Goal: Task Accomplishment & Management: Manage account settings

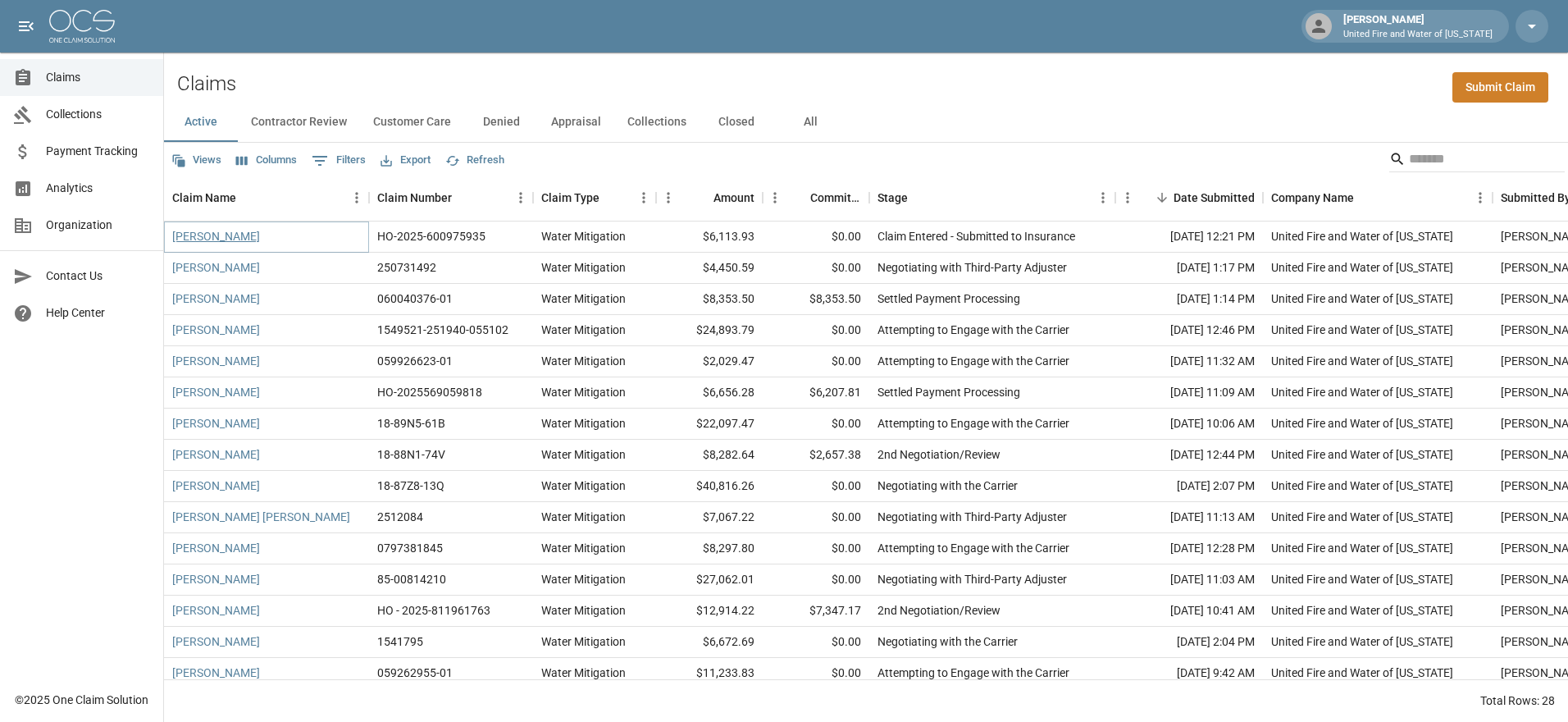
click at [191, 231] on link "[PERSON_NAME]" at bounding box center [215, 237] width 88 height 17
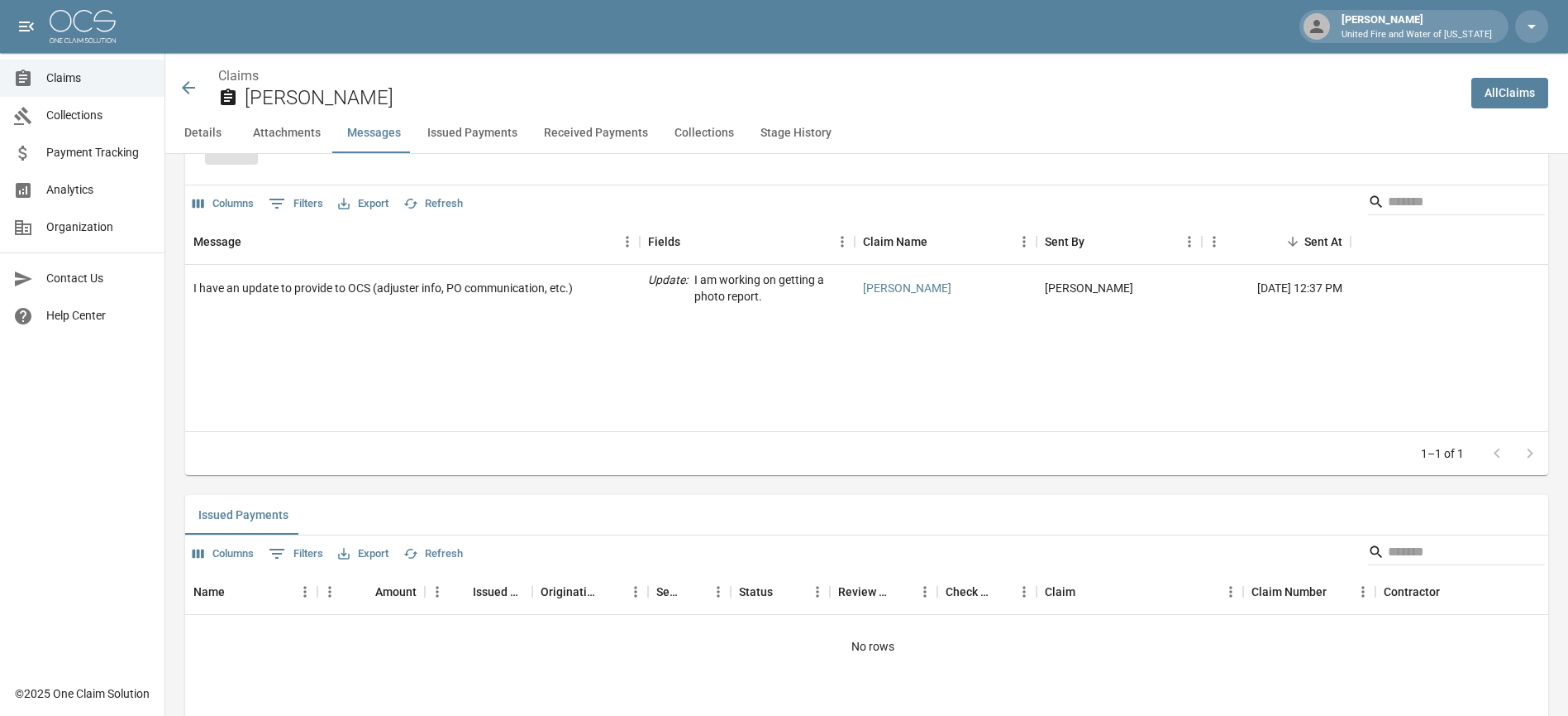
scroll to position [993, 0]
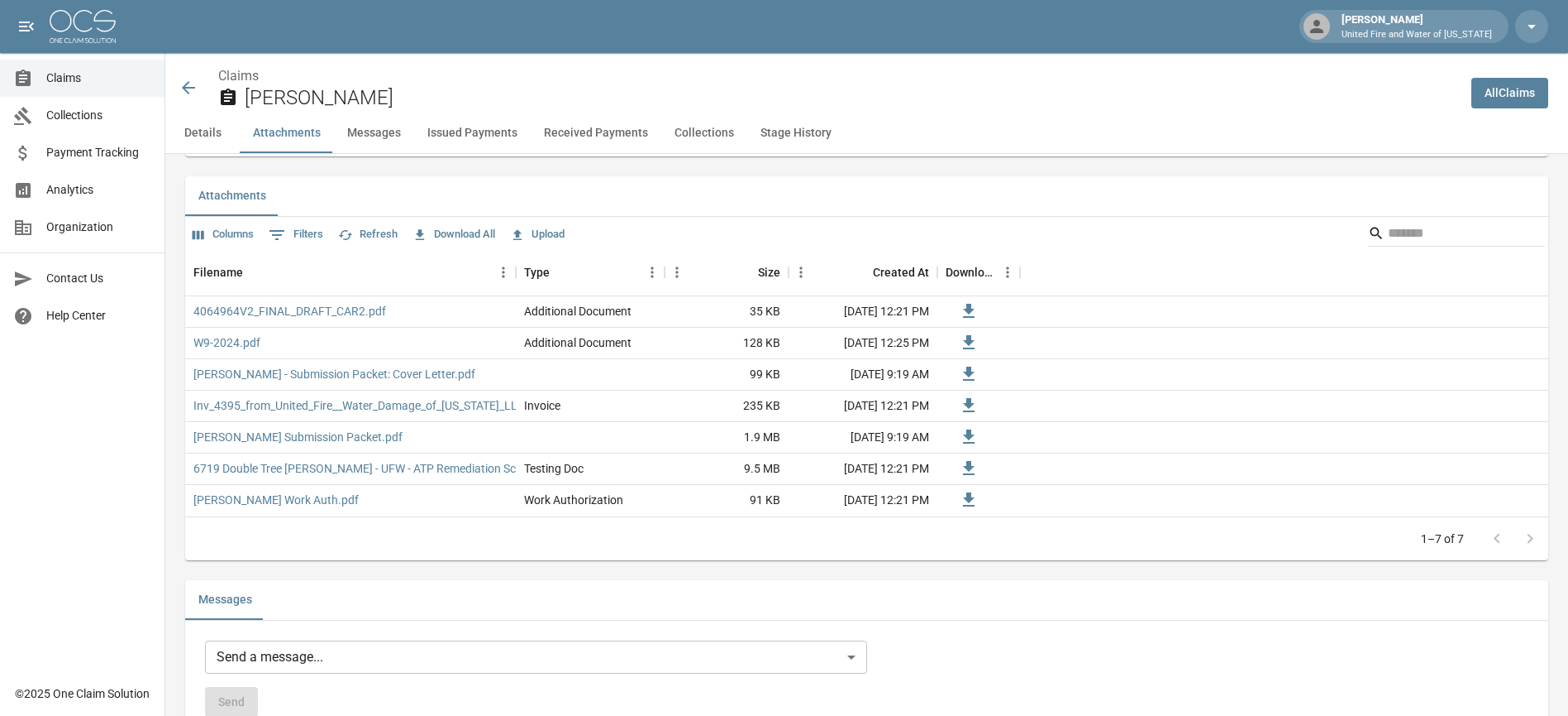
click at [565, 231] on button "Upload" at bounding box center [537, 235] width 62 height 26
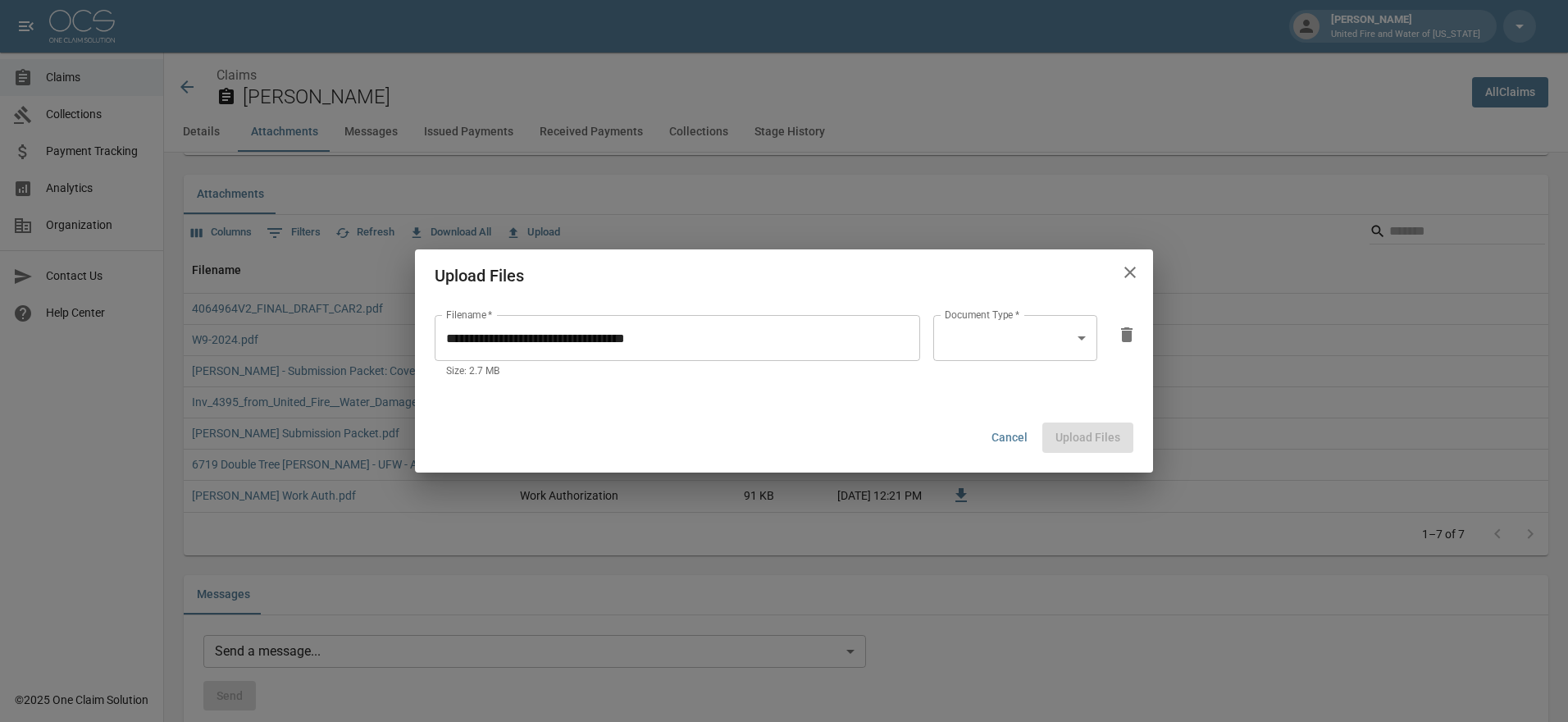
click at [967, 345] on body "[PERSON_NAME] United Fire and Water of [US_STATE] Claims Collections Payment Tr…" at bounding box center [784, 662] width 1568 height 3294
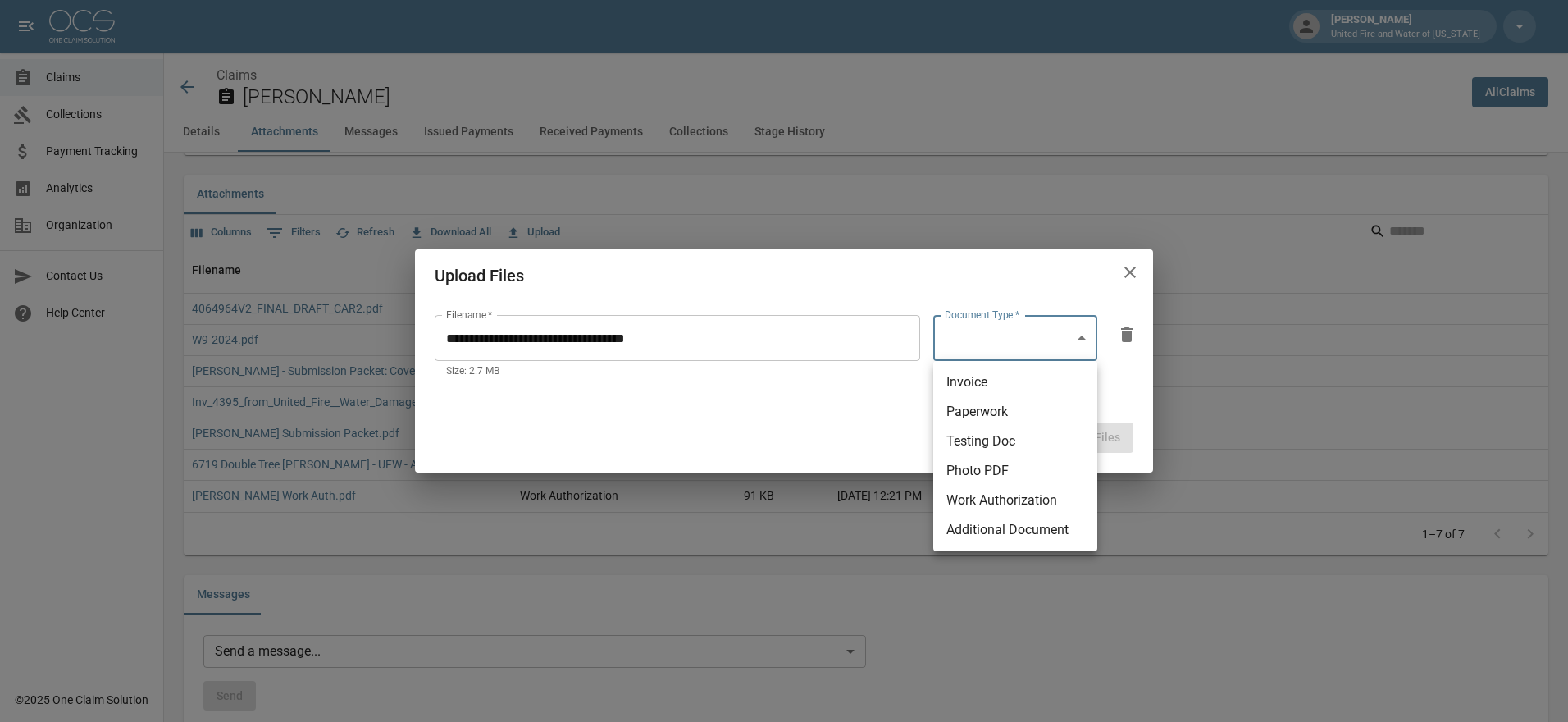
click at [979, 529] on li "Additional Document" at bounding box center [1015, 530] width 164 height 30
type input "**********"
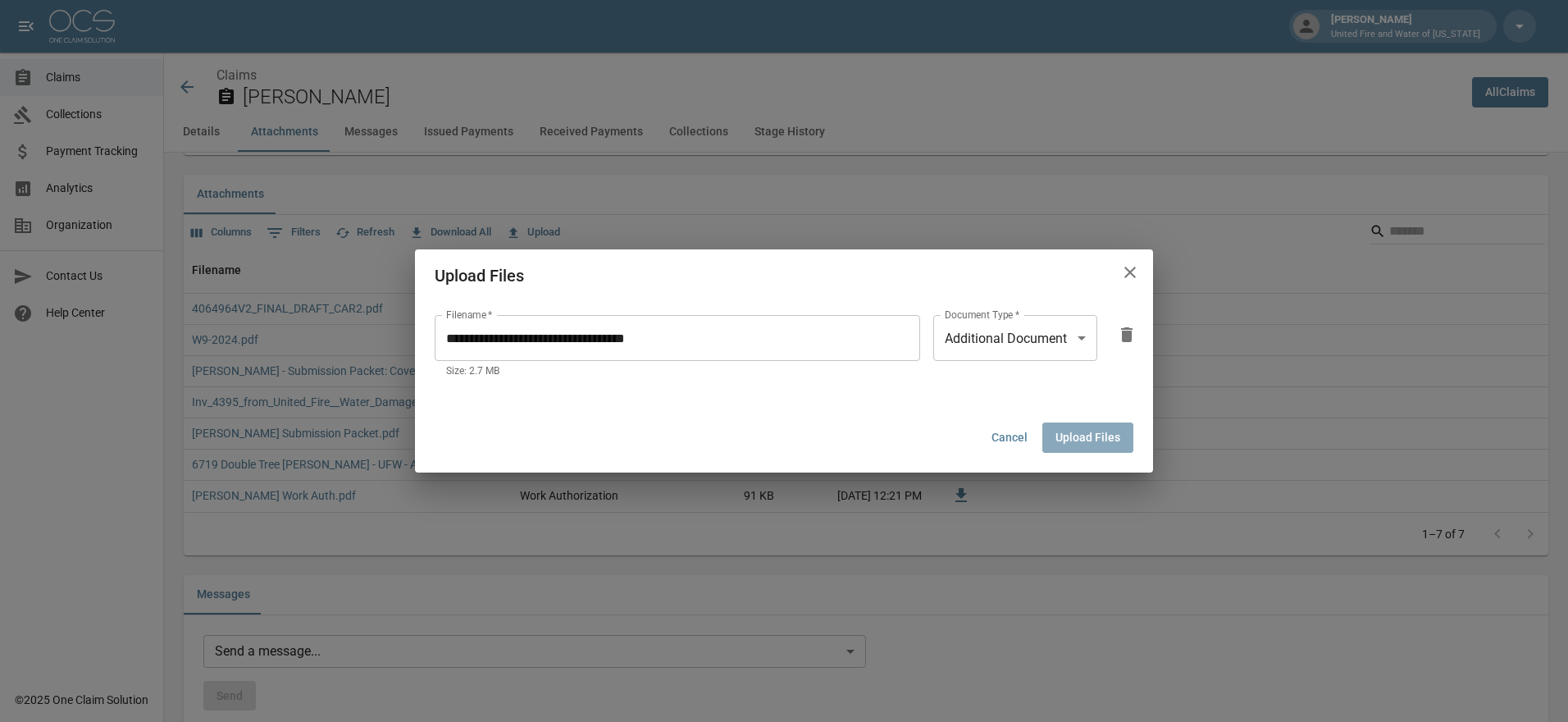
click at [1100, 433] on button "Upload Files" at bounding box center [1088, 437] width 91 height 31
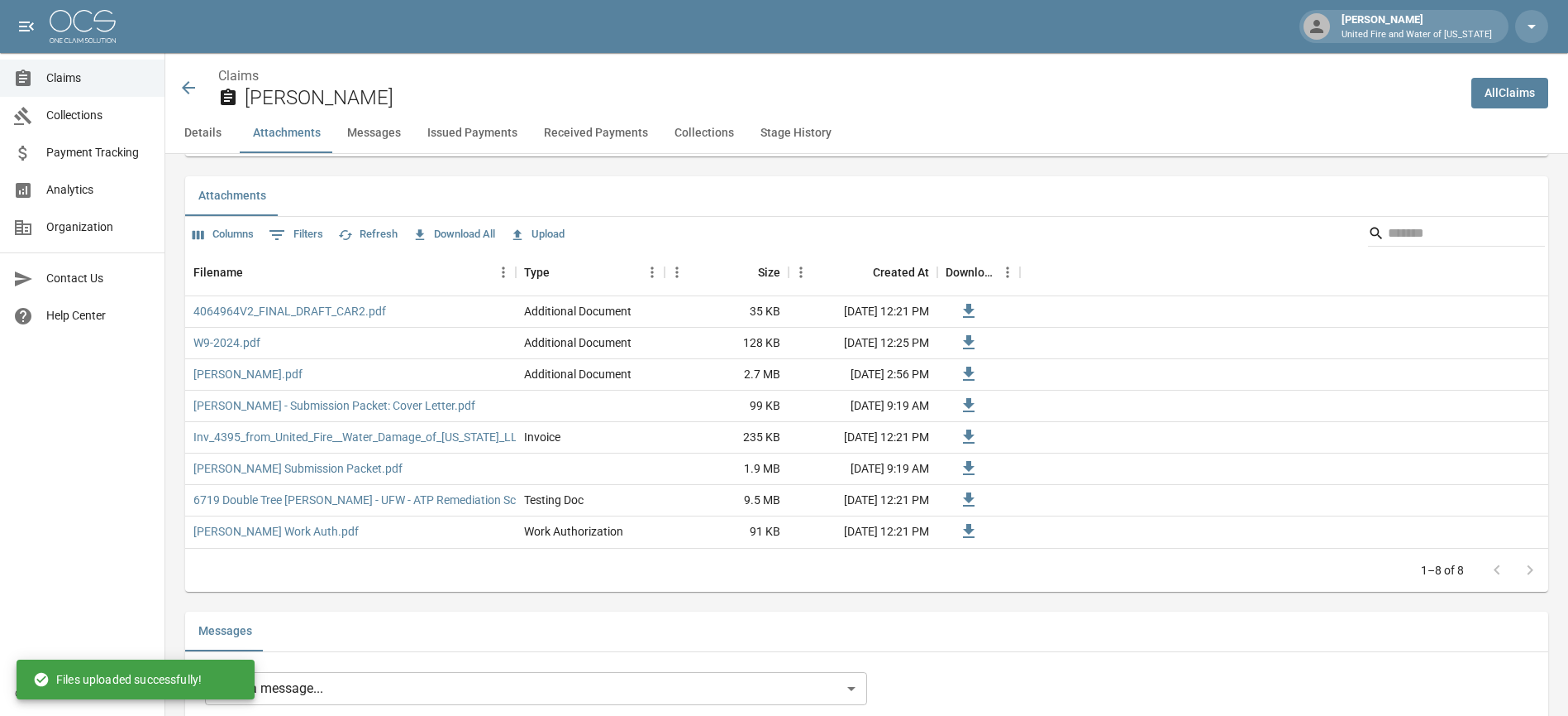
scroll to position [1103, 0]
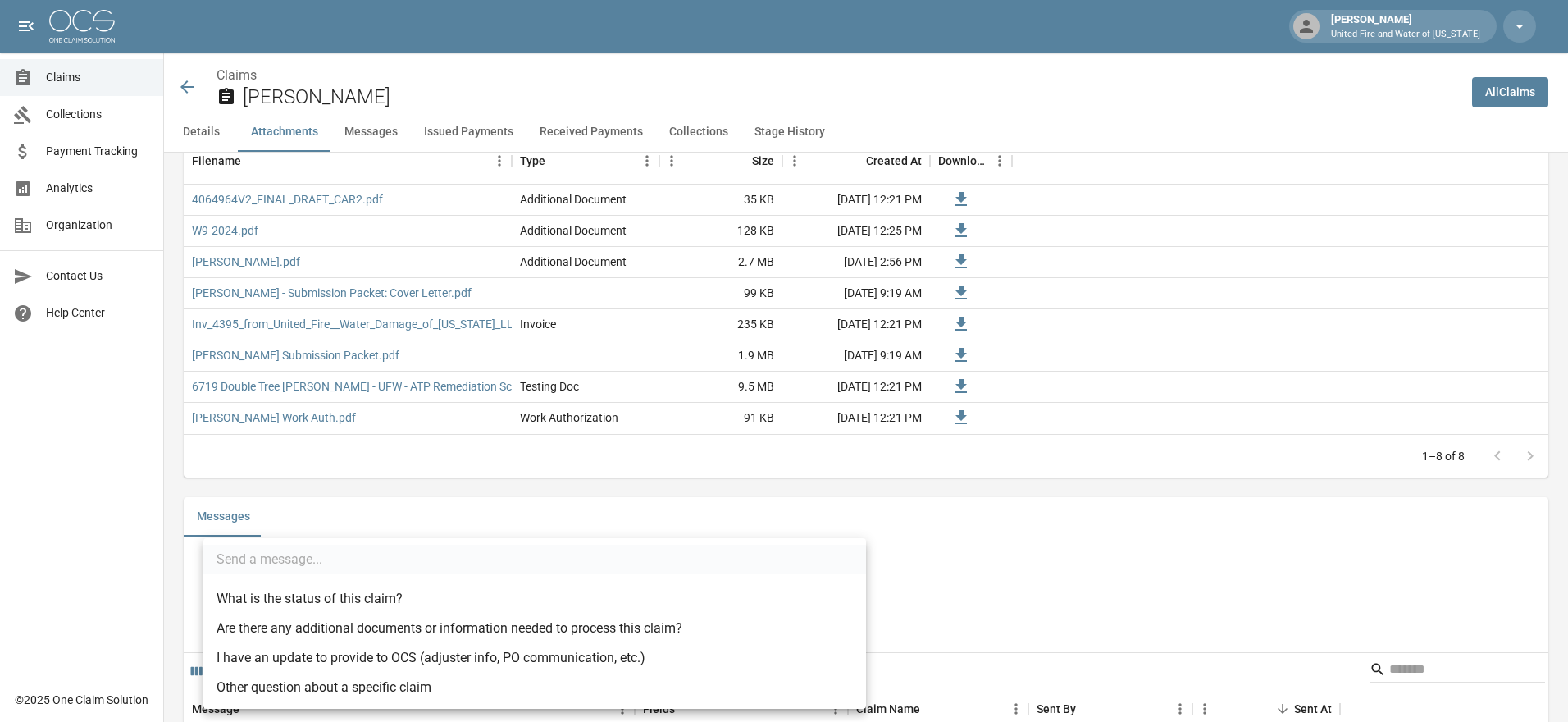
click at [400, 583] on body "[PERSON_NAME] United Fire and Water of [US_STATE] Claims Collections Payment Tr…" at bounding box center [784, 569] width 1568 height 3325
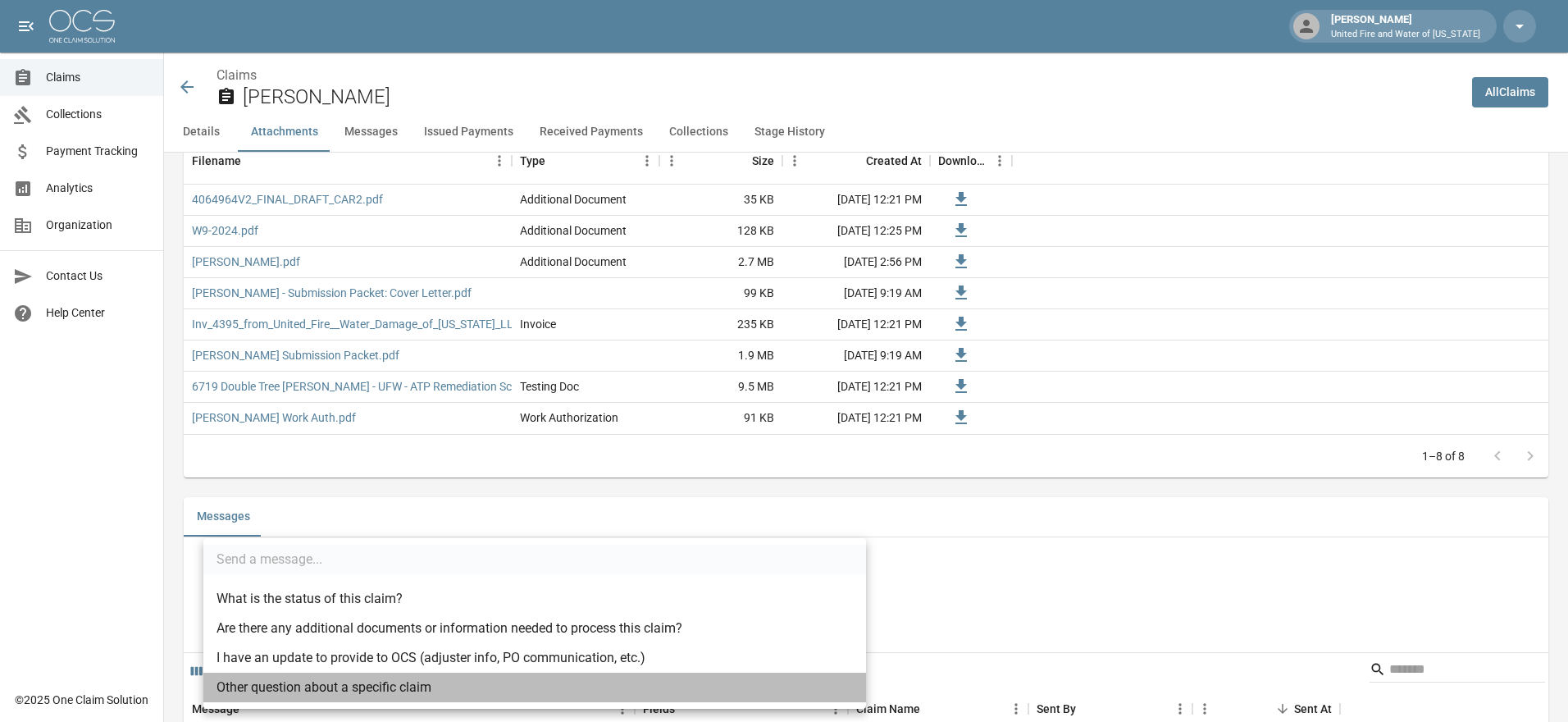
click at [322, 693] on li "Other question about a specific claim" at bounding box center [534, 688] width 662 height 30
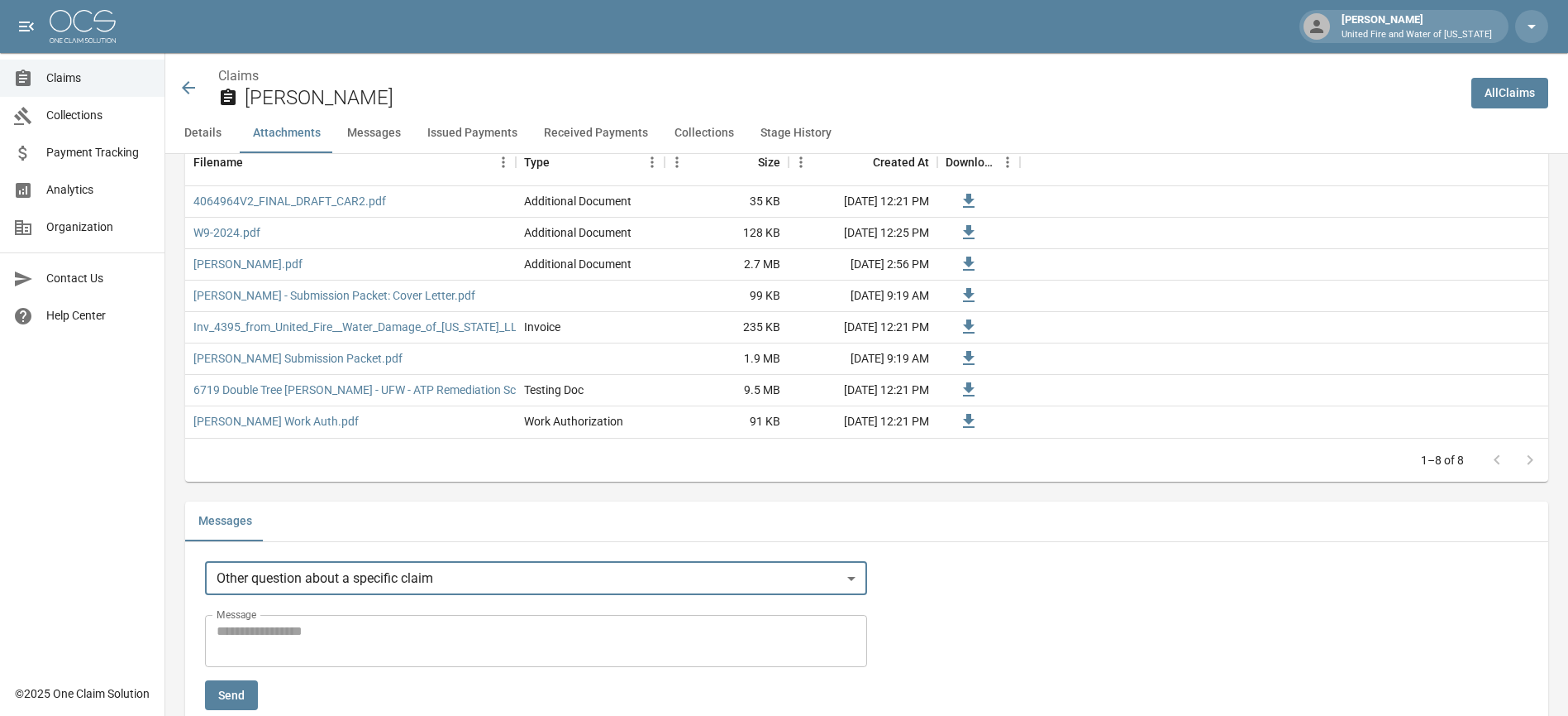
click at [333, 583] on body "[PERSON_NAME] United Fire and Water of [US_STATE] Claims Collections Payment Tr…" at bounding box center [784, 610] width 1568 height 3425
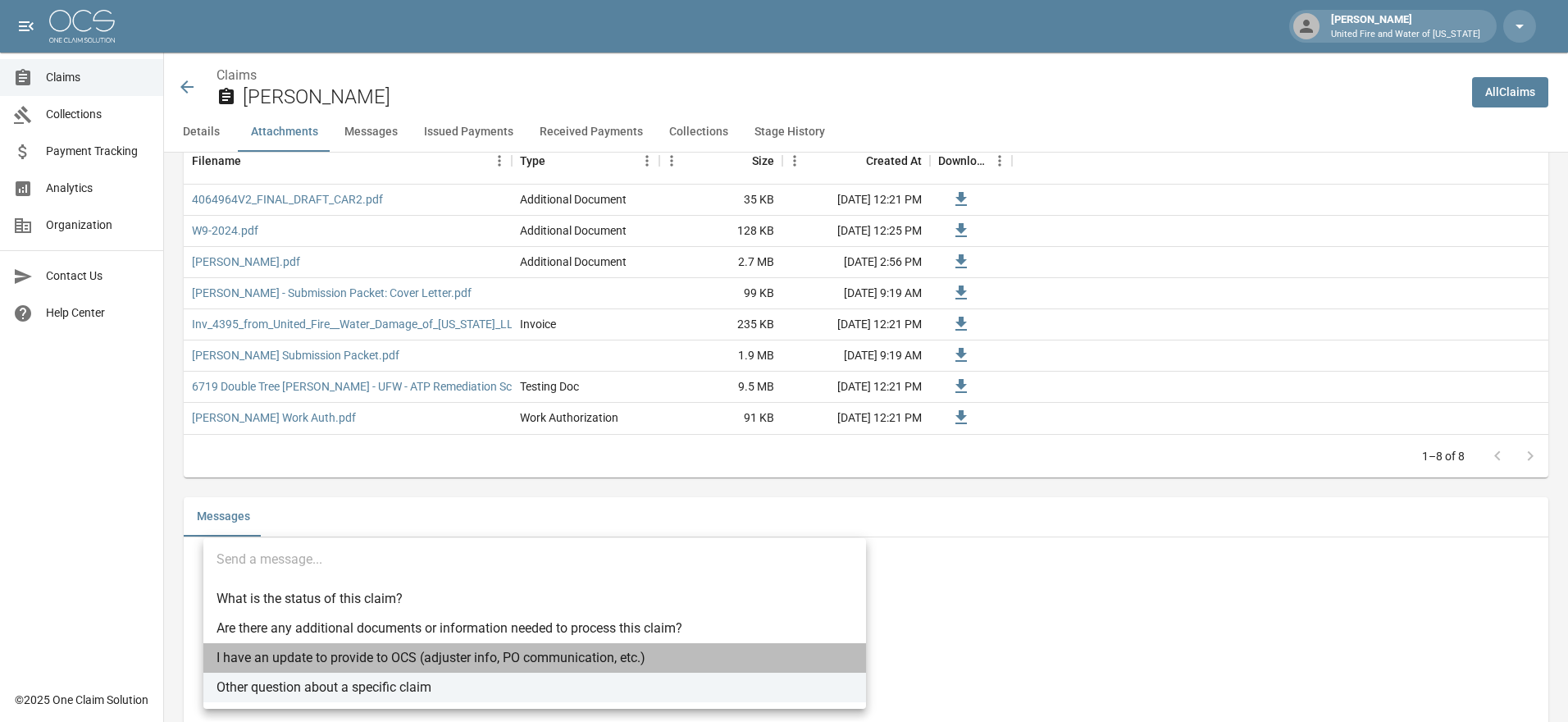
click at [345, 648] on li "I have an update to provide to OCS (adjuster info, PO communication, etc.)" at bounding box center [534, 658] width 662 height 30
type input "**********"
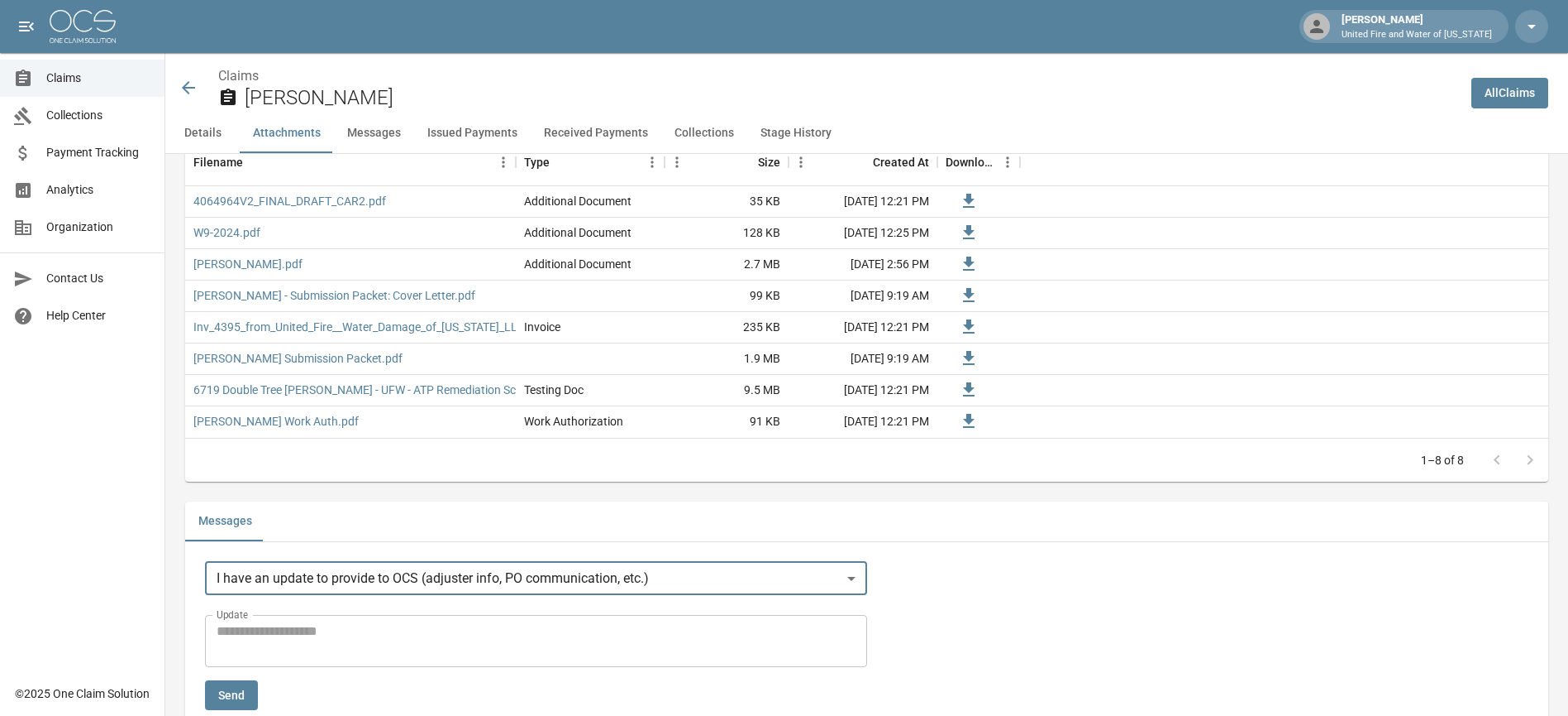
click at [339, 624] on textarea "Update" at bounding box center [537, 640] width 639 height 38
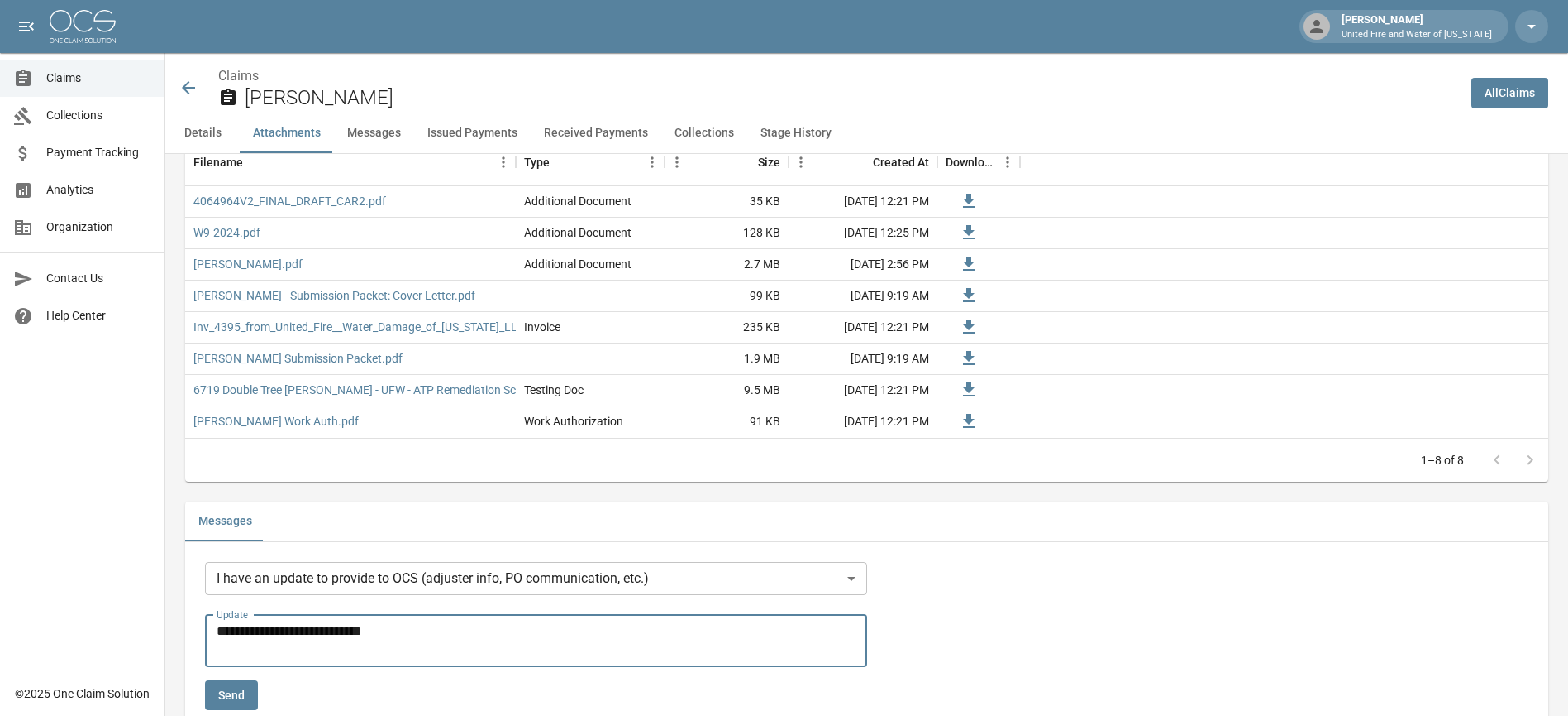
type textarea "**********"
click at [236, 702] on button "Send" at bounding box center [231, 695] width 53 height 31
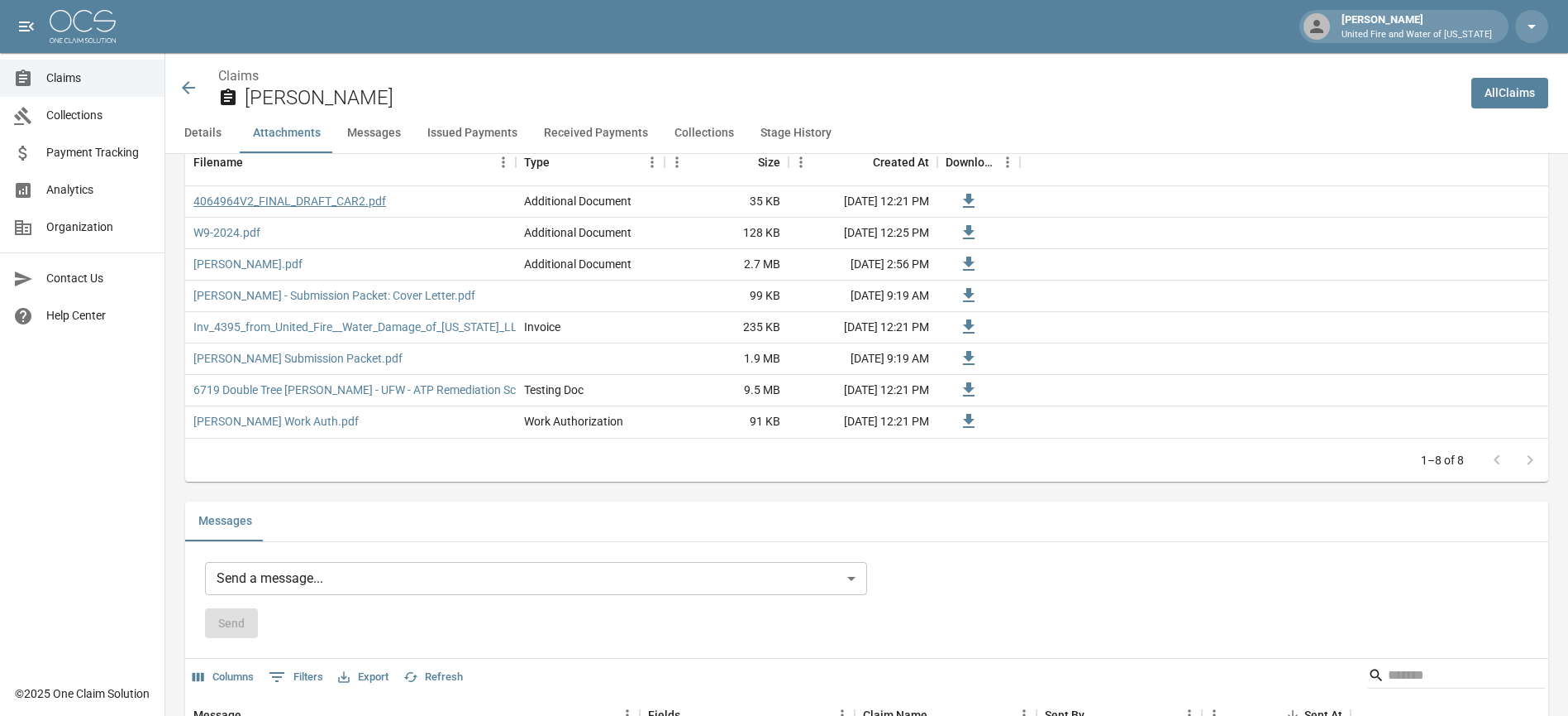
scroll to position [993, 0]
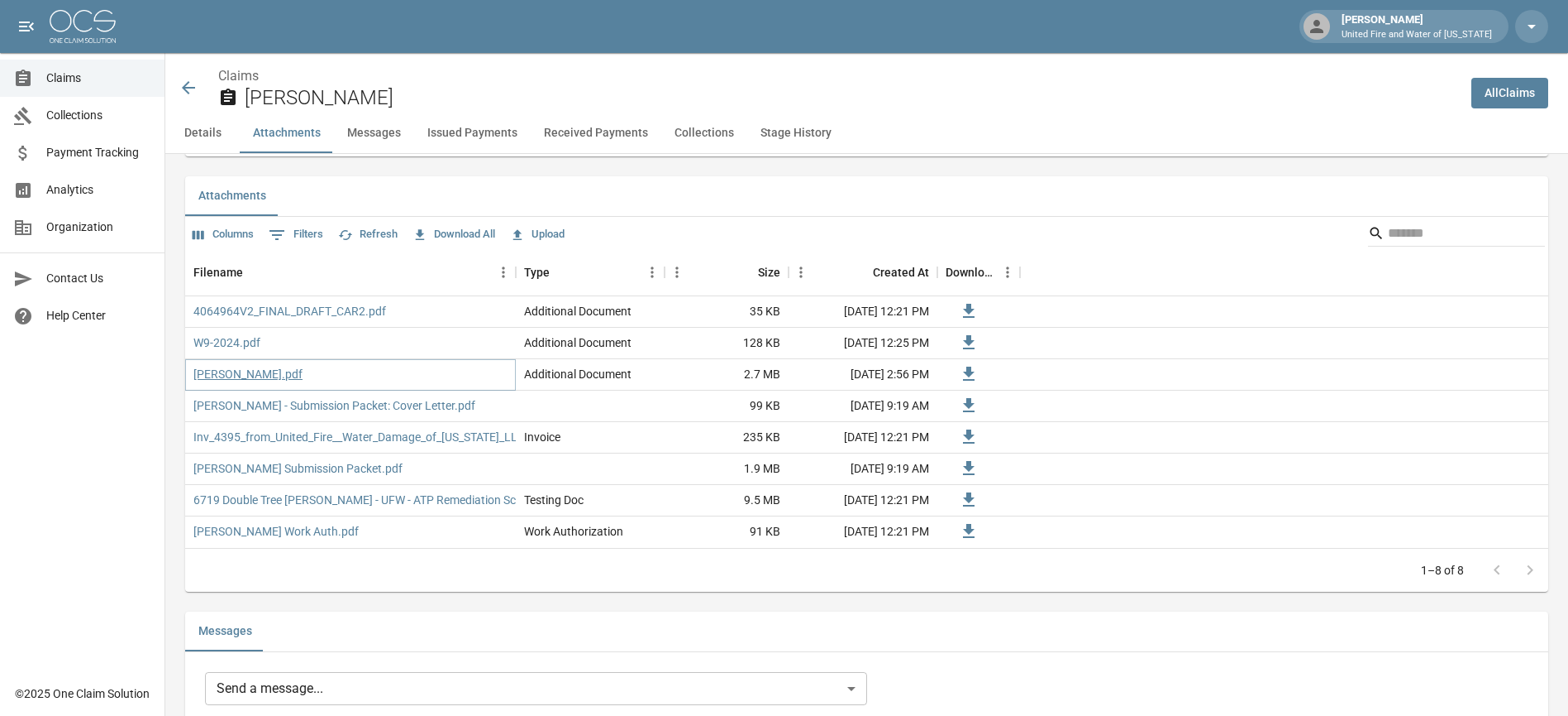
click at [303, 376] on link "[PERSON_NAME].pdf" at bounding box center [248, 374] width 109 height 17
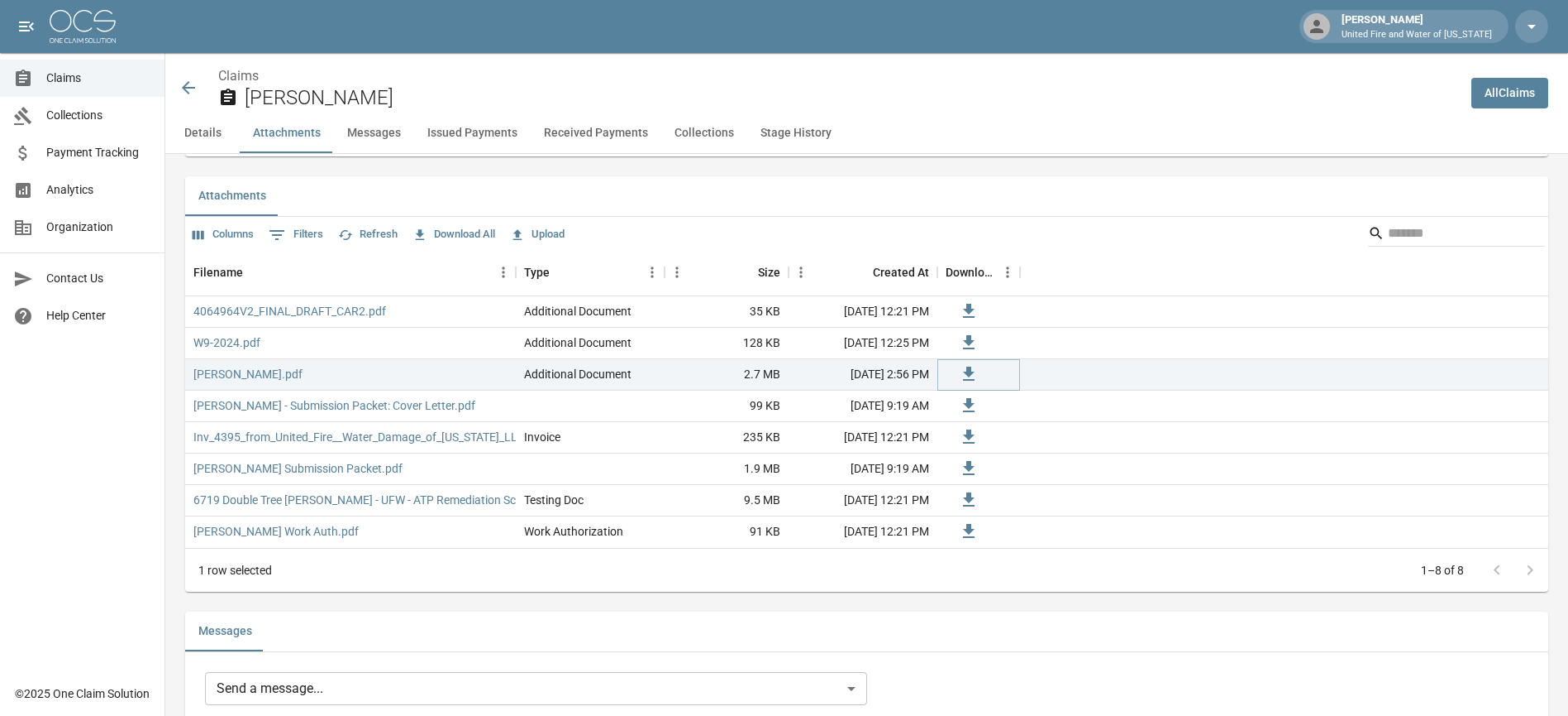
drag, startPoint x: 305, startPoint y: 379, endPoint x: 966, endPoint y: 380, distance: 661.0
click at [966, 380] on icon at bounding box center [968, 373] width 20 height 20
click at [966, 379] on icon at bounding box center [968, 373] width 20 height 20
click at [557, 239] on button "Upload" at bounding box center [537, 235] width 62 height 26
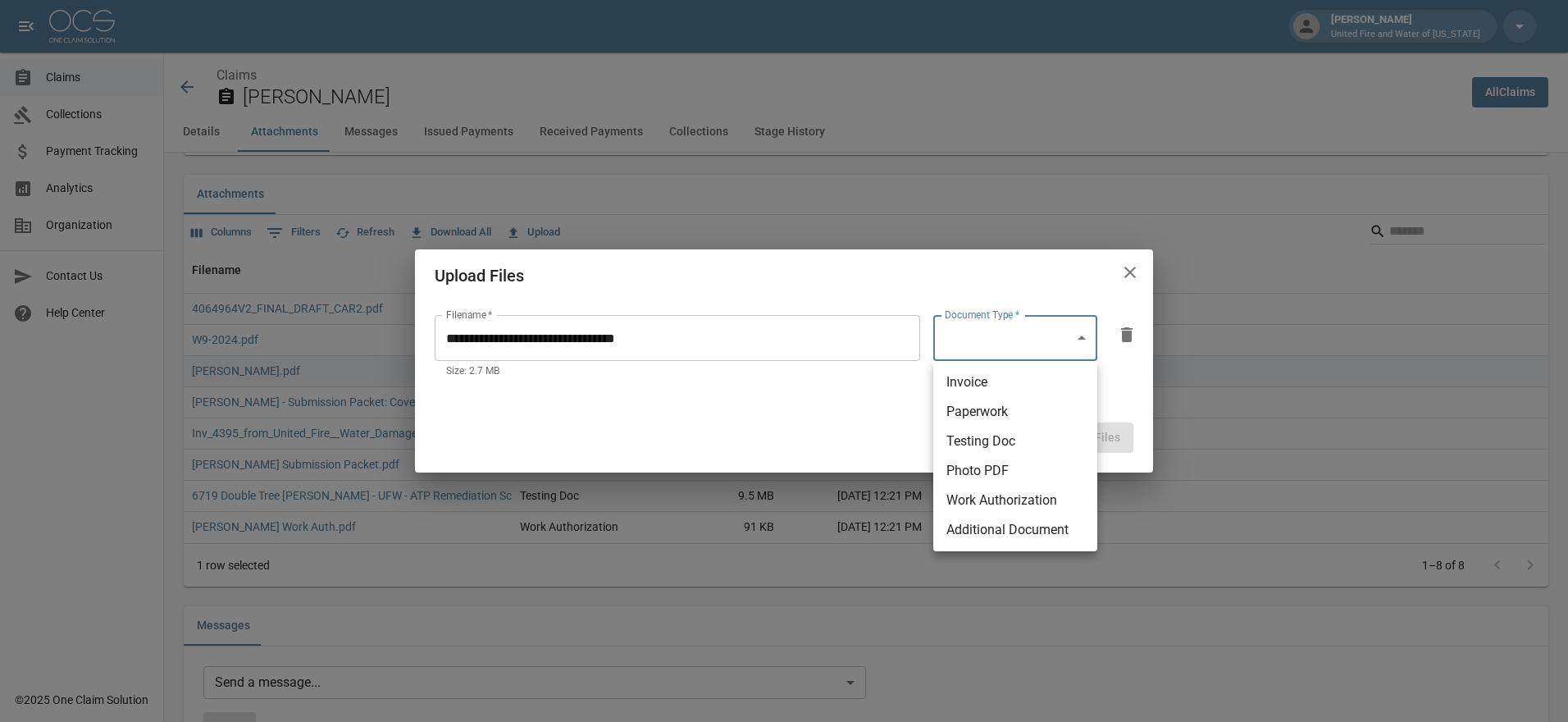
click at [1055, 327] on body "[PERSON_NAME] United Fire and Water of [US_STATE] Claims Collections Payment Tr…" at bounding box center [784, 678] width 1568 height 3325
click at [1034, 532] on li "Additional Document" at bounding box center [1015, 530] width 164 height 30
type input "**********"
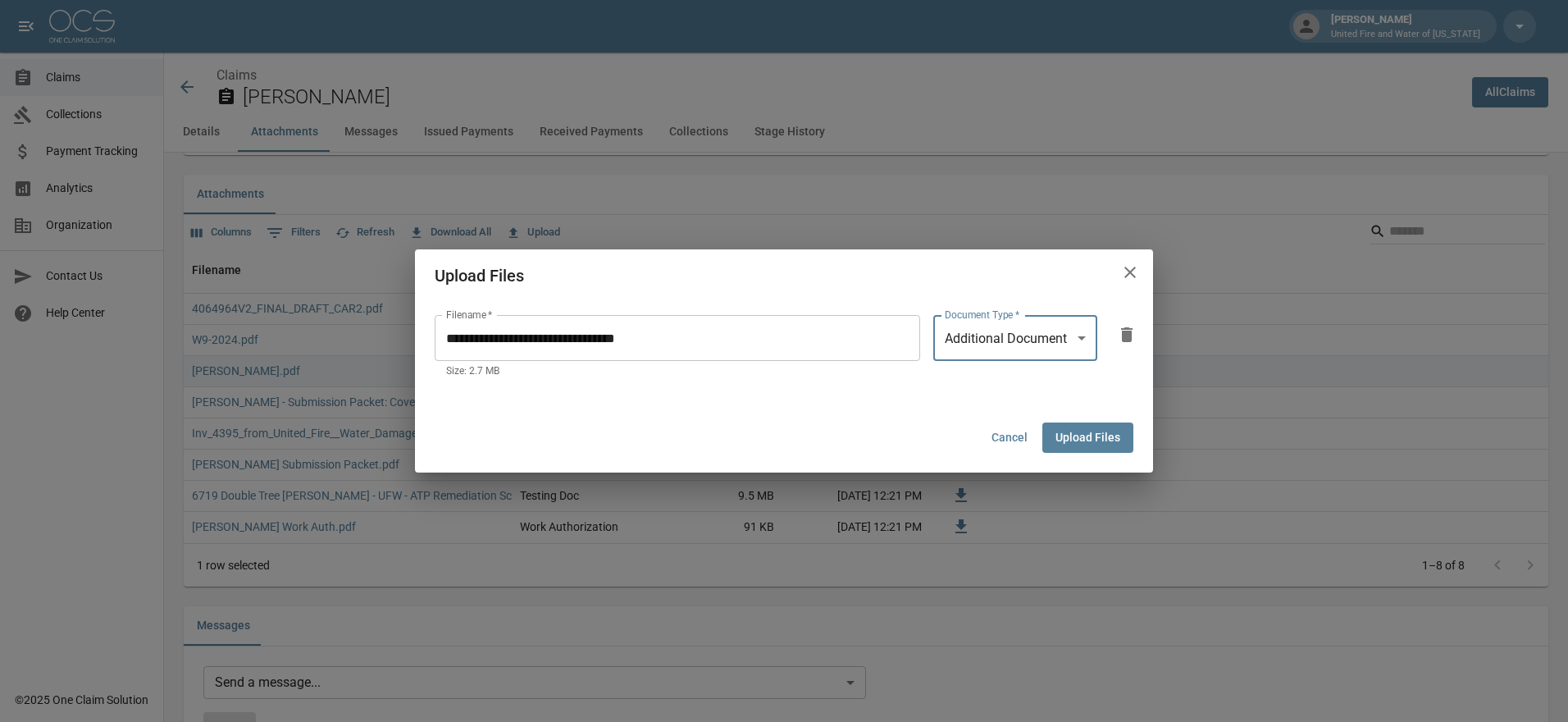
click at [1093, 434] on button "Upload Files" at bounding box center [1088, 437] width 91 height 31
